Goal: Task Accomplishment & Management: Use online tool/utility

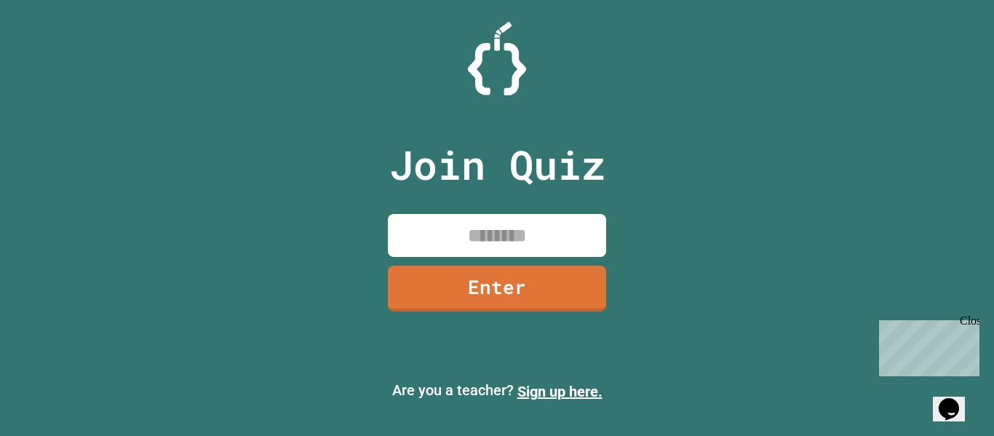
click at [466, 233] on input at bounding box center [497, 235] width 218 height 43
type input "********"
click at [438, 297] on link "Enter" at bounding box center [496, 287] width 221 height 48
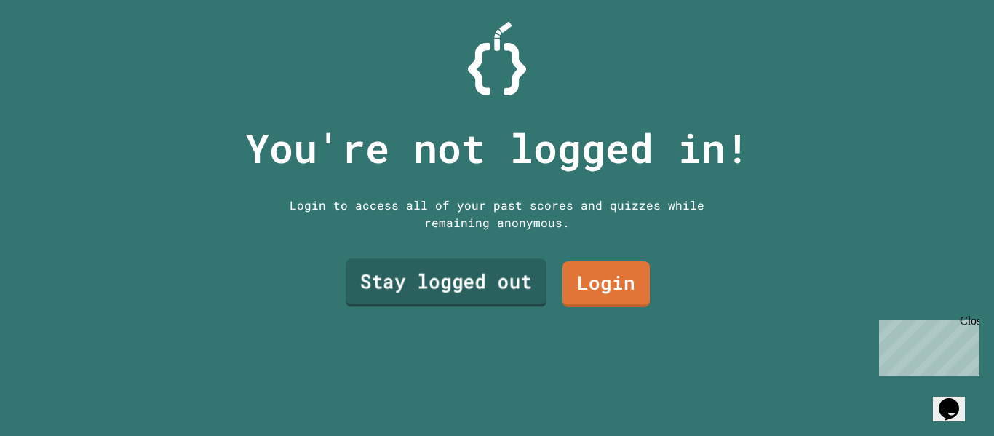
click at [459, 283] on link "Stay logged out" at bounding box center [446, 283] width 201 height 48
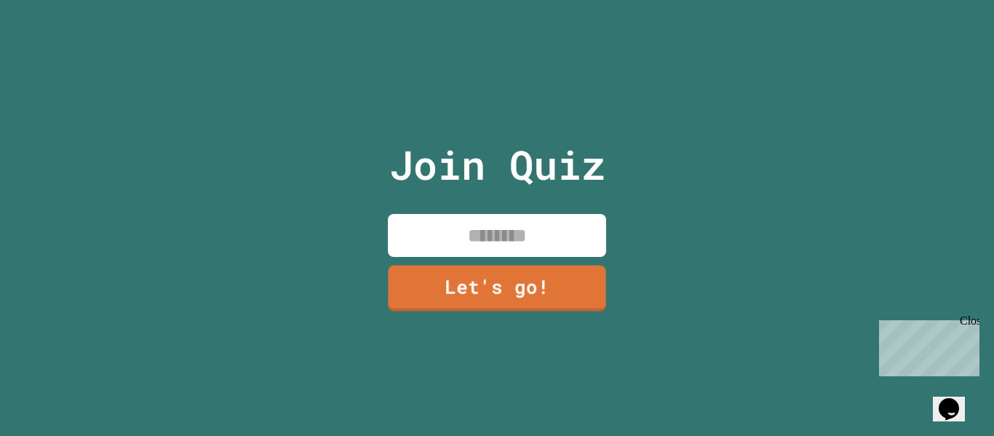
click at [474, 241] on input at bounding box center [497, 235] width 218 height 43
type input "******"
click at [466, 269] on link "Let's go!" at bounding box center [496, 287] width 215 height 48
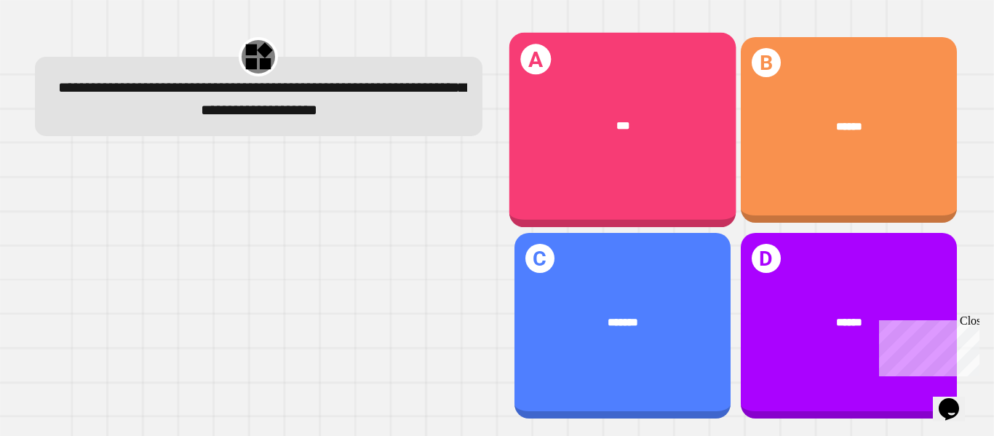
click at [623, 159] on div "A ***" at bounding box center [621, 130] width 227 height 195
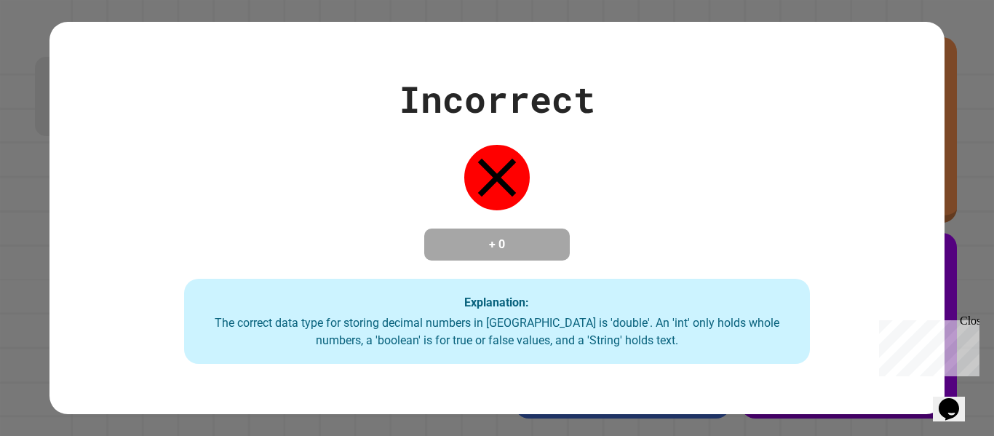
click at [511, 161] on icon at bounding box center [496, 177] width 65 height 65
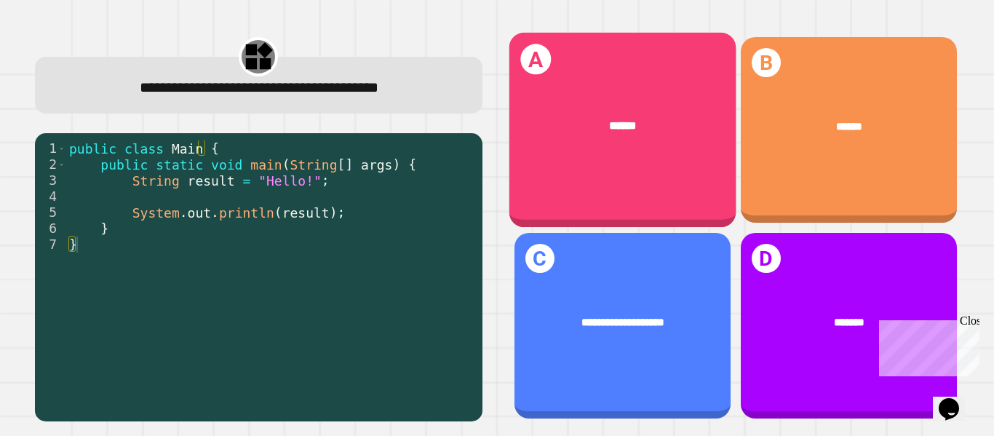
click at [589, 100] on div "******" at bounding box center [621, 126] width 227 height 63
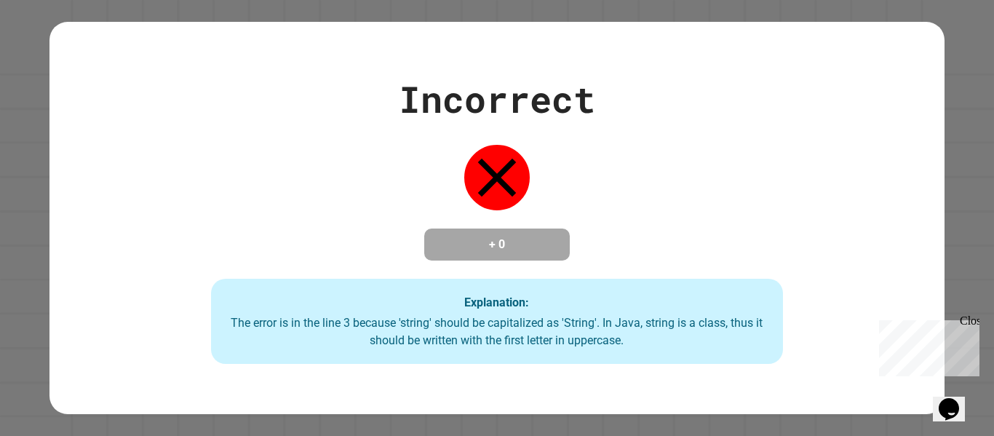
drag, startPoint x: 366, startPoint y: 248, endPoint x: 191, endPoint y: 251, distance: 174.6
click at [191, 251] on div "Incorrect + 0 Explanation: The error is in the line 3 because 'string' should b…" at bounding box center [497, 218] width 818 height 292
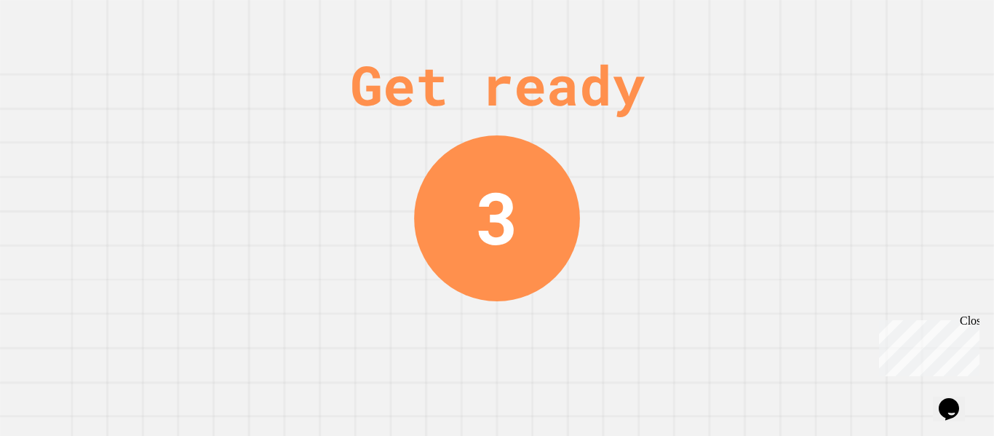
click at [452, 293] on div "Get ready 3" at bounding box center [496, 218] width 109 height 436
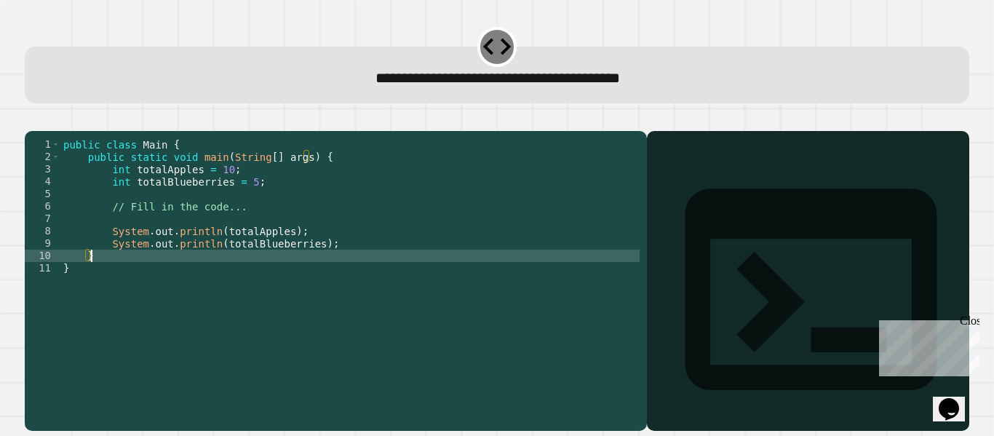
click at [102, 275] on div "public class Main { public static void main ( String [ ] args ) { int totalAppl…" at bounding box center [349, 268] width 579 height 260
type textarea "*"
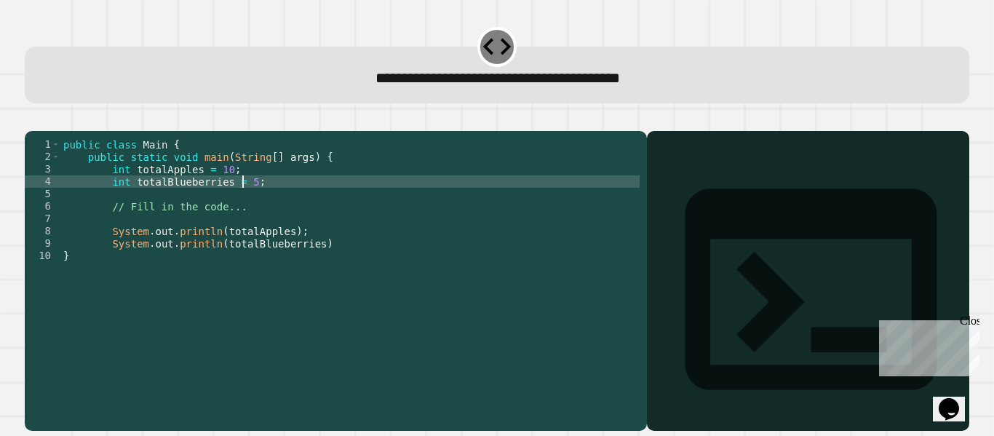
click at [241, 201] on div "public class Main { public static void main ( String [ ] args ) { int totalAppl…" at bounding box center [349, 268] width 579 height 260
click at [32, 119] on button "button" at bounding box center [32, 119] width 0 height 0
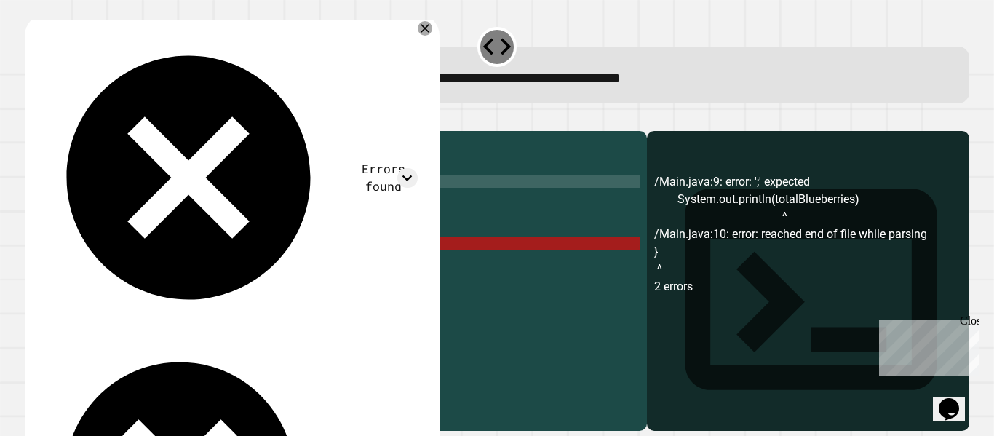
click at [304, 275] on div "public class Main { public static void main ( String [ ] args ) { int totalAppl…" at bounding box center [349, 268] width 579 height 260
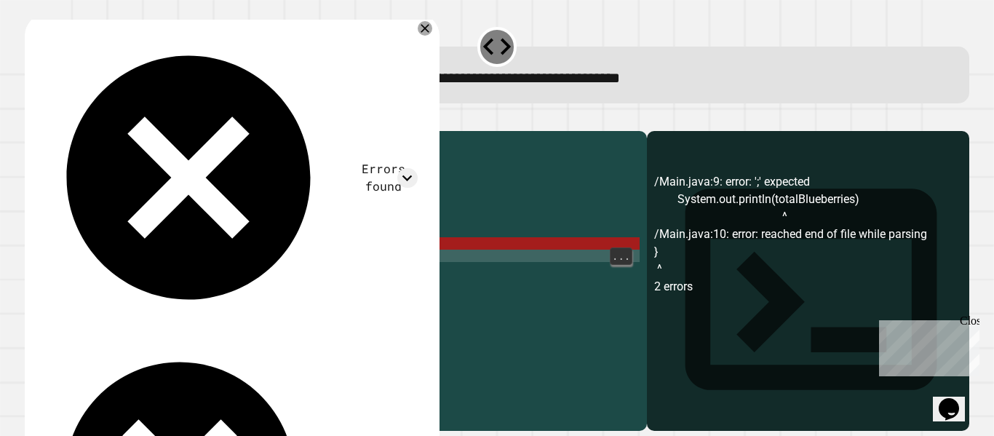
click at [321, 267] on div "public class Main { public static void main ( String [ ] args ) { int totalAppl…" at bounding box center [349, 268] width 579 height 260
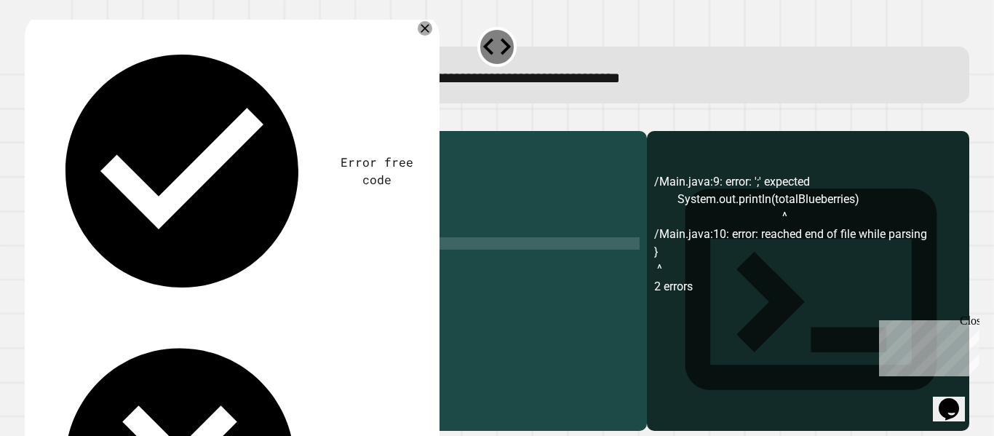
scroll to position [0, 17]
click at [45, 127] on icon "button" at bounding box center [42, 128] width 8 height 10
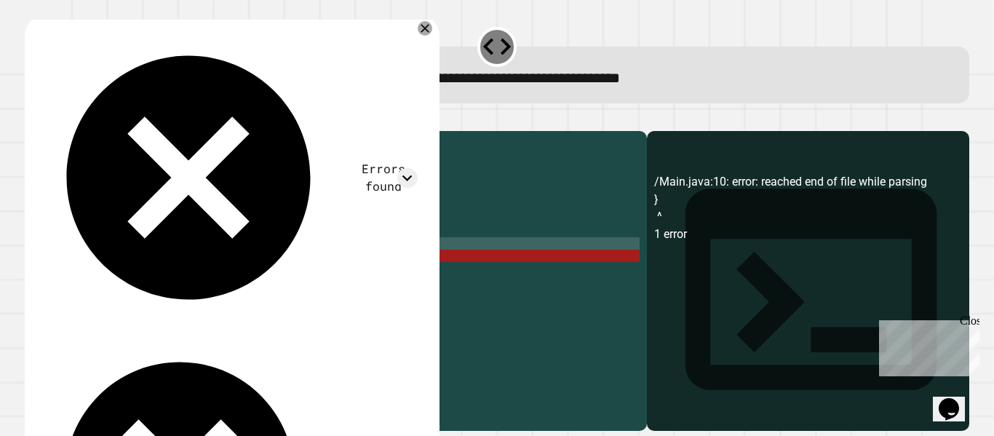
scroll to position [0, 0]
click at [100, 300] on div "public class Main { public static void main ( String [ ] args ) { int totalAppl…" at bounding box center [349, 268] width 579 height 260
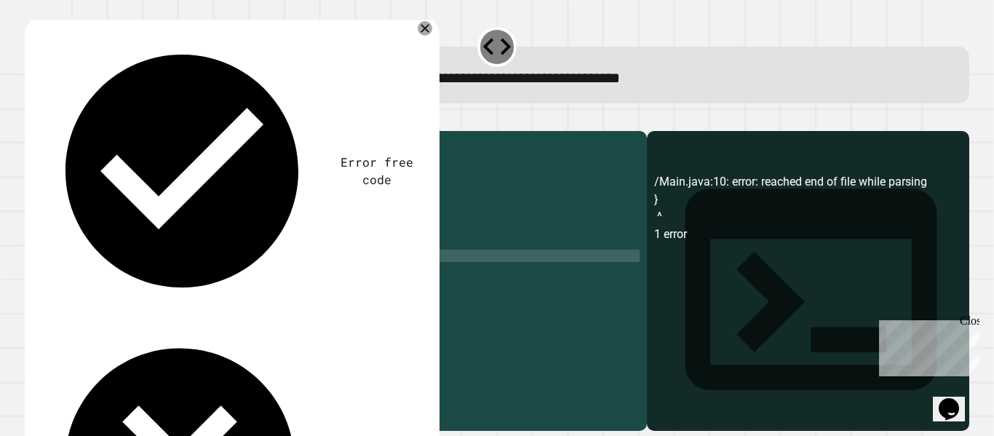
click at [32, 119] on icon "button" at bounding box center [32, 119] width 0 height 0
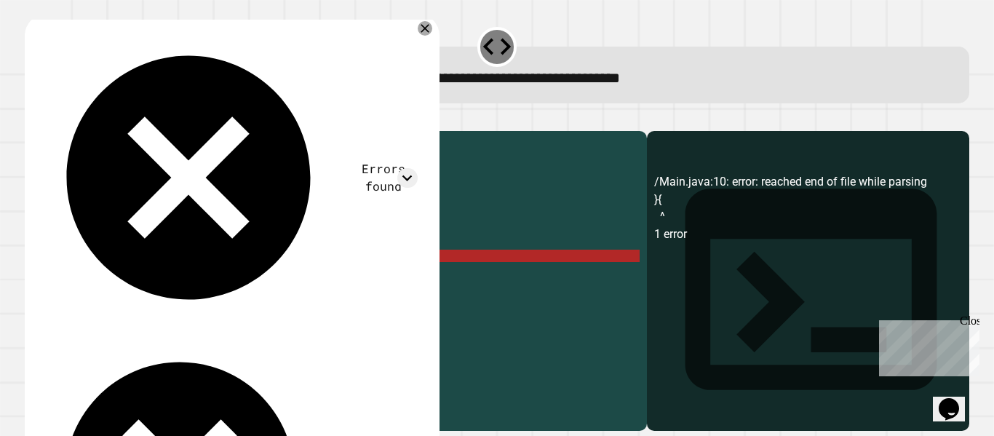
click at [61, 119] on icon "button" at bounding box center [61, 119] width 0 height 0
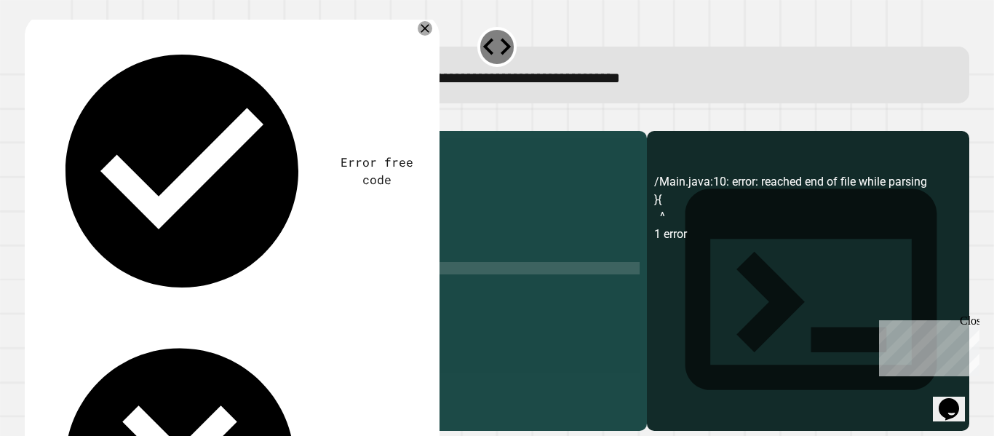
click at [242, 202] on div "public class Main { public static void main ( String [ ] args ) { int totalAppl…" at bounding box center [349, 255] width 579 height 235
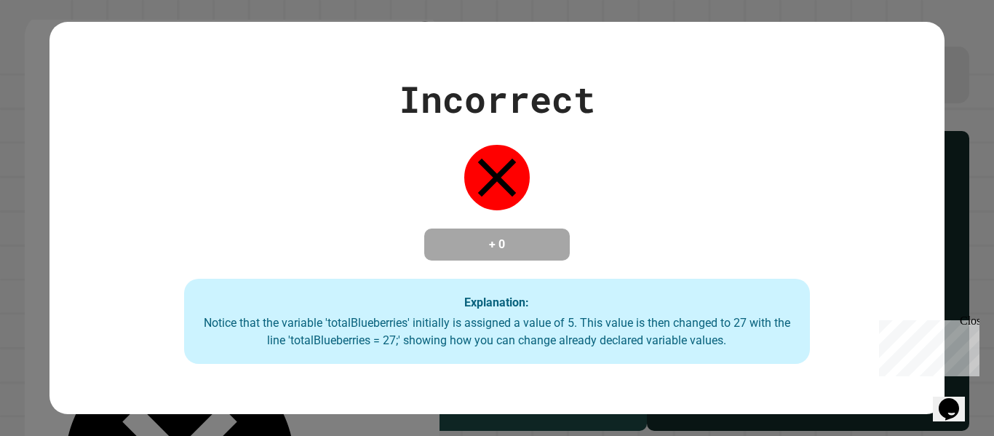
type textarea "**********"
click at [493, 180] on icon at bounding box center [496, 177] width 65 height 65
click at [969, 320] on div "Close" at bounding box center [968, 323] width 18 height 18
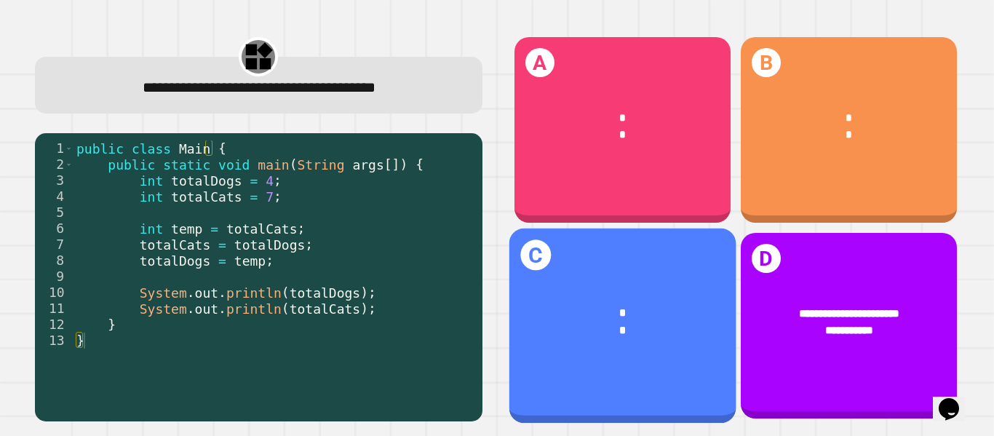
click at [616, 339] on div "* *" at bounding box center [621, 322] width 227 height 81
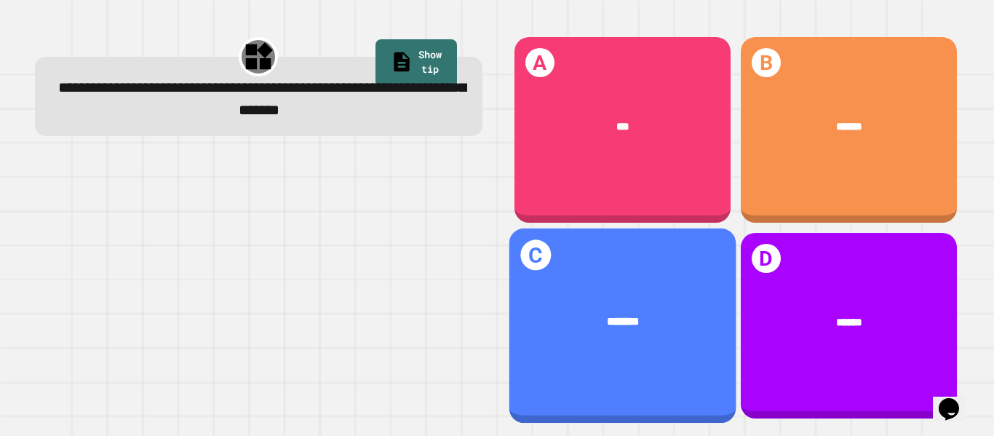
click at [601, 262] on div "C *******" at bounding box center [621, 325] width 227 height 195
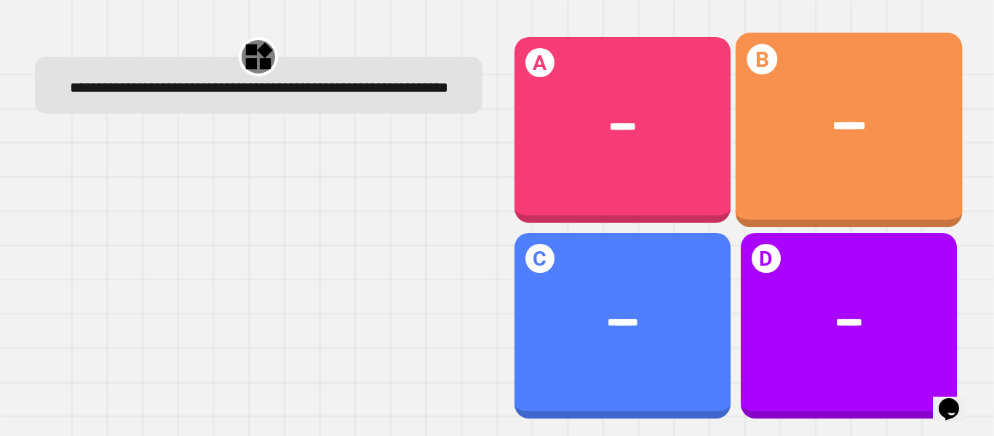
click at [799, 143] on div "*******" at bounding box center [848, 126] width 227 height 63
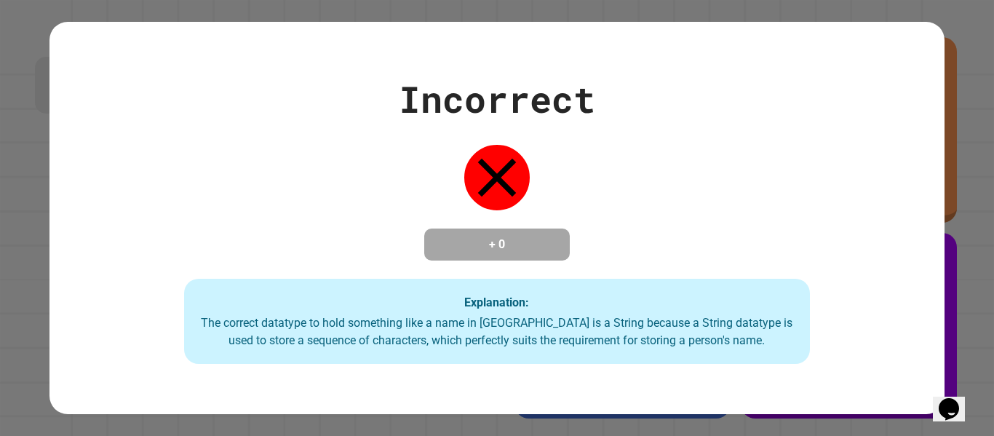
click at [933, 396] on button "Opens Chat This icon Opens the chat window." at bounding box center [949, 408] width 32 height 25
click at [933, 402] on button "Close Chat This icon closes the chat window." at bounding box center [946, 411] width 26 height 19
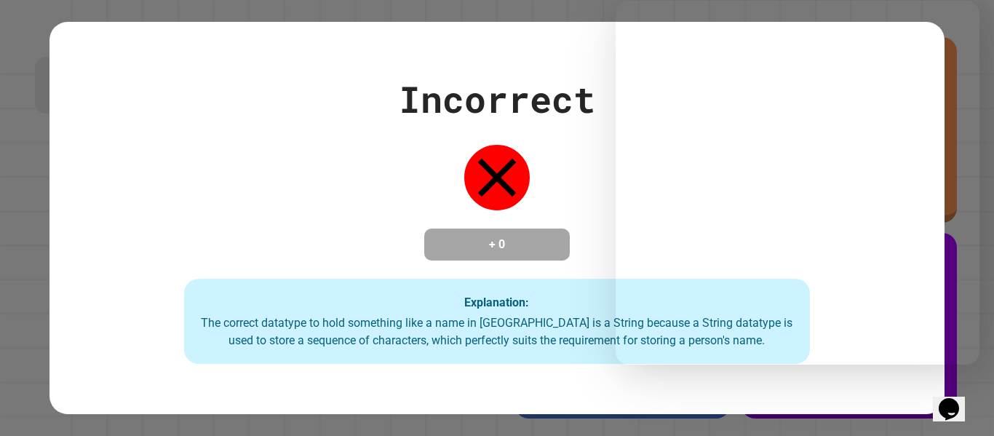
click at [933, 396] on button "Opens Chat This icon Opens the chat window." at bounding box center [949, 408] width 32 height 25
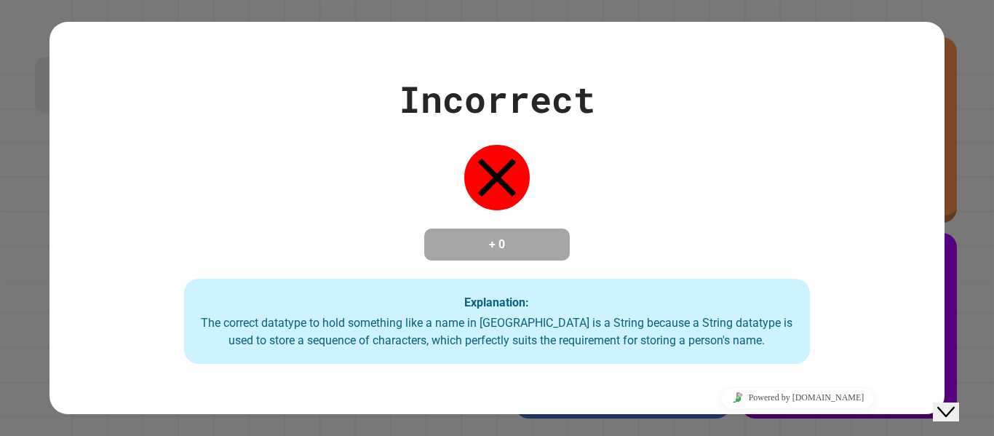
click at [933, 402] on button "Close Chat This icon closes the chat window." at bounding box center [946, 411] width 26 height 19
click at [823, 98] on div "Incorrect + 0 Explanation: The correct datatype to hold something like a name i…" at bounding box center [496, 218] width 894 height 292
click at [672, 88] on div "Incorrect + 0 Explanation: The correct datatype to hold something like a name i…" at bounding box center [496, 218] width 894 height 292
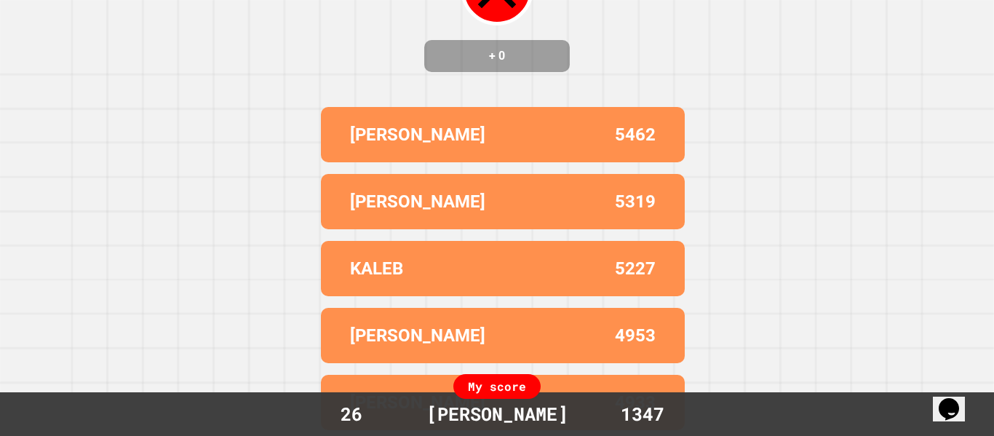
scroll to position [0, 0]
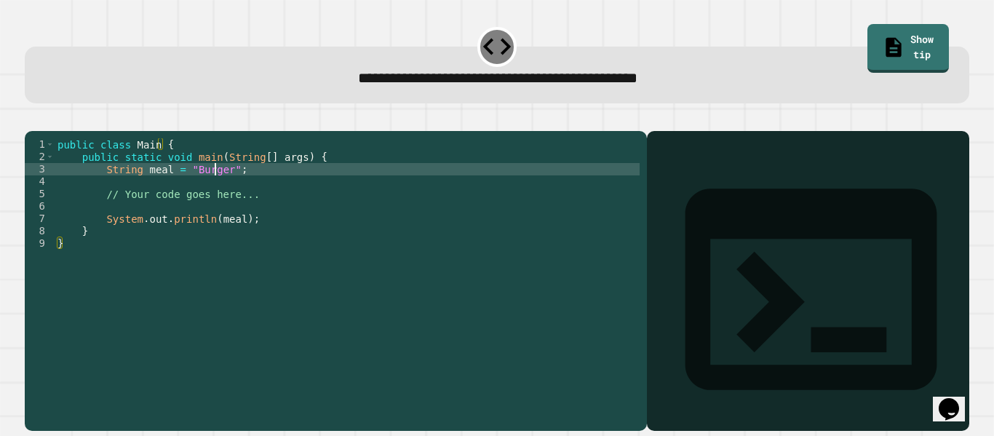
click at [216, 188] on div "public class Main { public static void main ( String [ ] args ) { String meal =…" at bounding box center [347, 268] width 585 height 260
click at [217, 188] on div "public class Main { public static void main ( String [ ] args ) { String meal =…" at bounding box center [347, 268] width 585 height 260
click at [220, 190] on div "public class Main { public static void main ( String [ ] args ) { String meal =…" at bounding box center [347, 268] width 585 height 260
type textarea "**********"
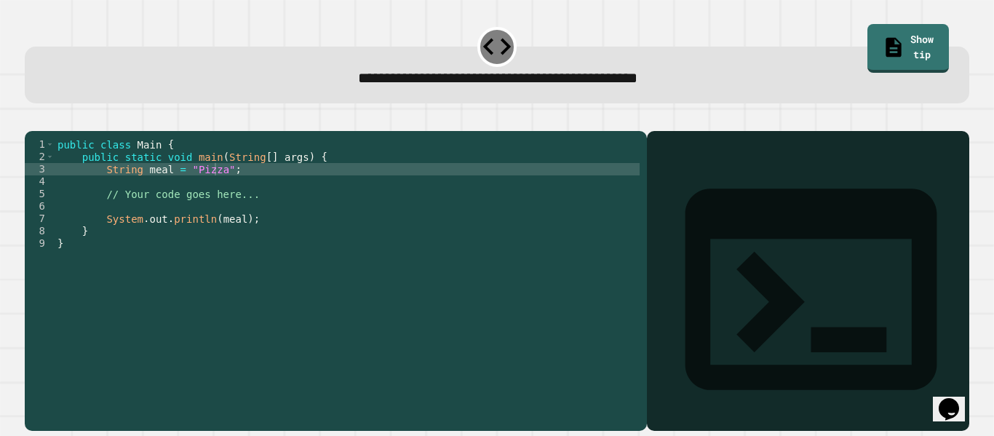
click at [32, 119] on icon "button" at bounding box center [32, 119] width 0 height 0
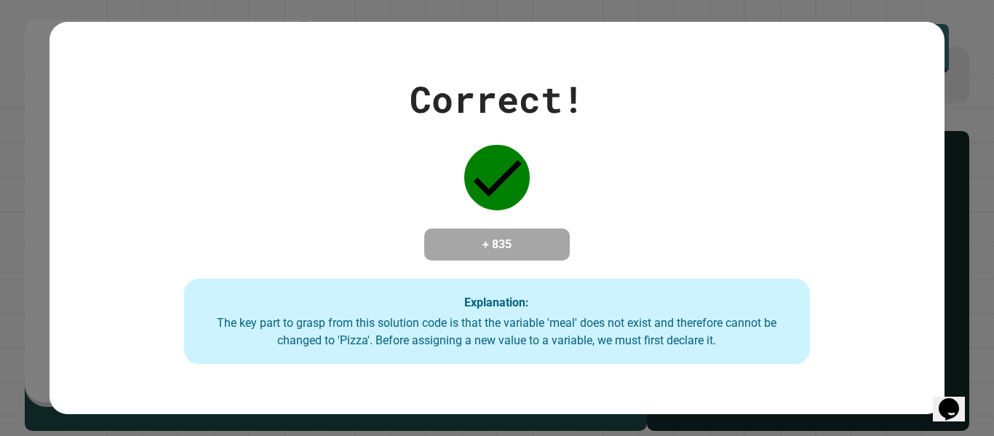
click at [60, 346] on div "Correct! + 835 Explanation: The key part to grasp from this solution code is th…" at bounding box center [496, 218] width 894 height 292
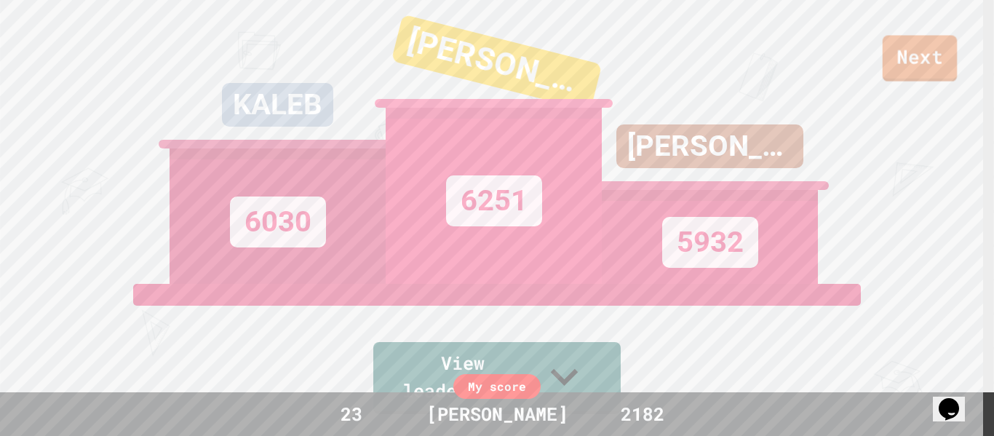
click at [956, 63] on link "Next" at bounding box center [919, 59] width 74 height 47
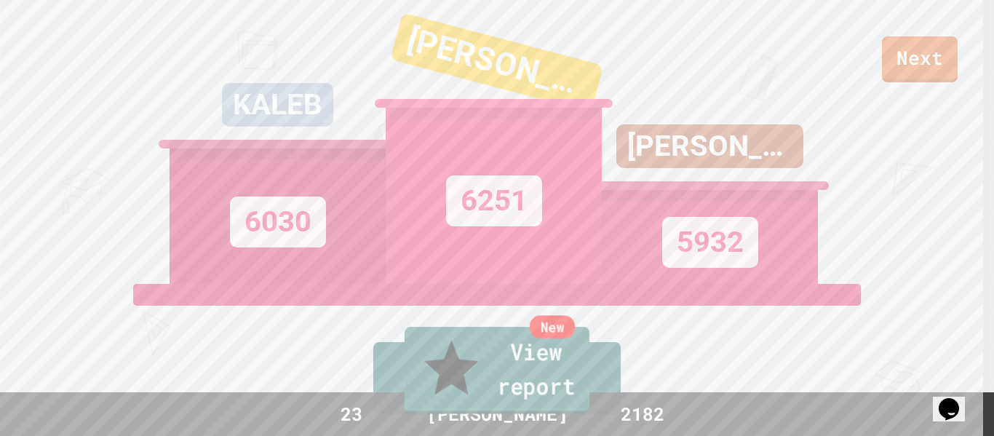
click at [474, 385] on link "New View report" at bounding box center [496, 370] width 185 height 87
